Goal: Find specific page/section: Find specific page/section

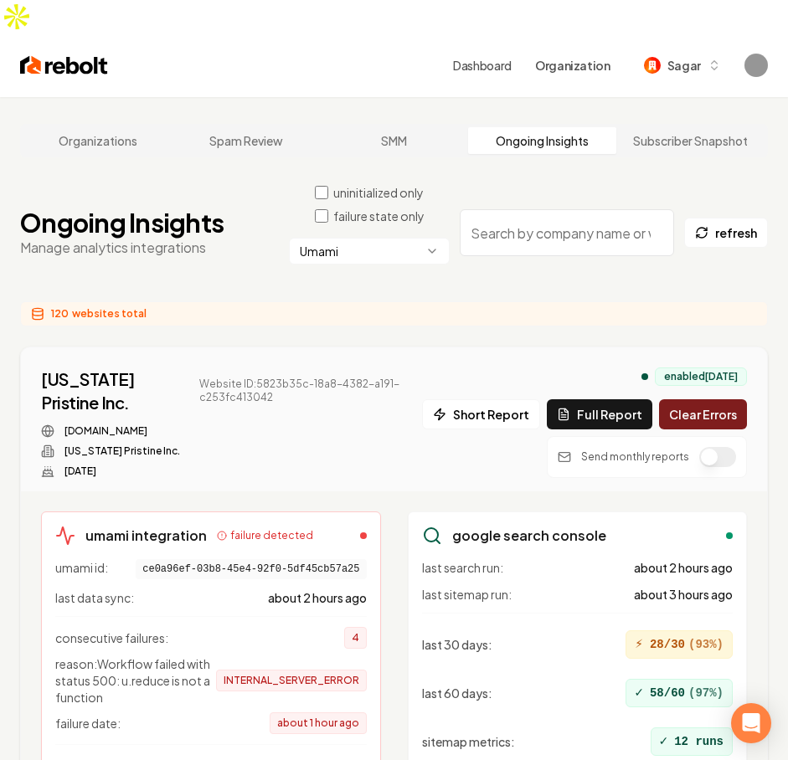
click at [288, 301] on div "120 websites total" at bounding box center [394, 313] width 748 height 25
